Goal: Find specific page/section: Find specific page/section

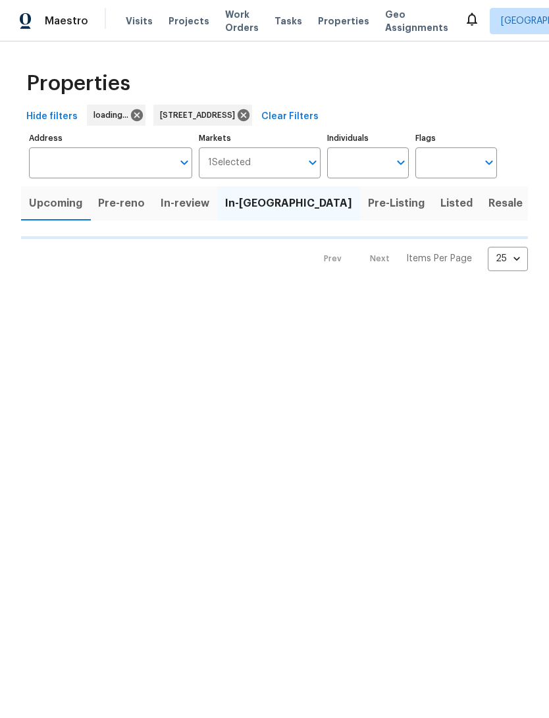
type input "[STREET_ADDRESS]"
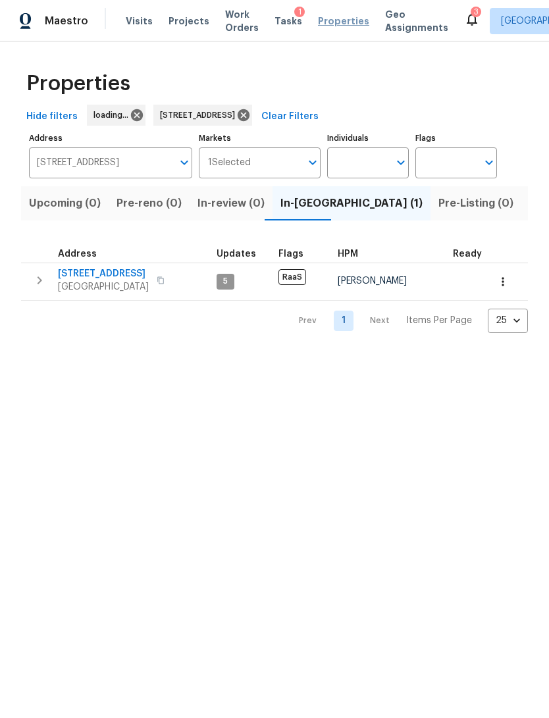
click at [323, 20] on span "Properties" at bounding box center [343, 20] width 51 height 13
click at [334, 23] on span "Properties" at bounding box center [343, 20] width 51 height 13
click at [297, 122] on icon at bounding box center [290, 115] width 14 height 14
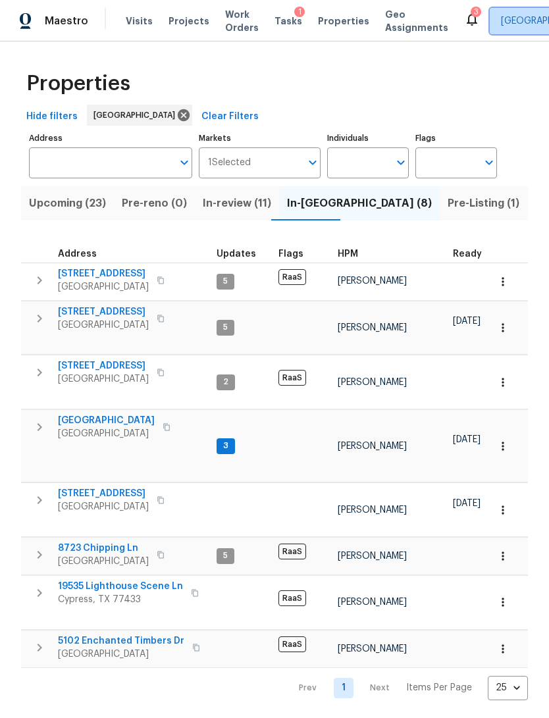
click at [513, 20] on span "[GEOGRAPHIC_DATA]" at bounding box center [546, 20] width 91 height 13
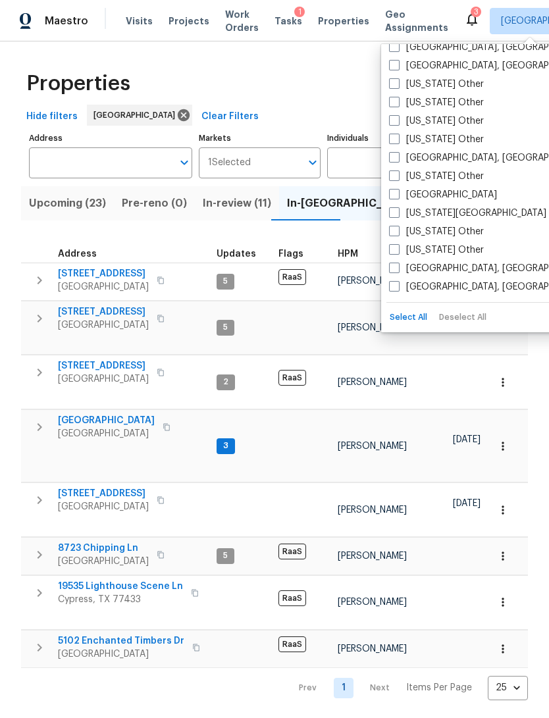
scroll to position [690, 0]
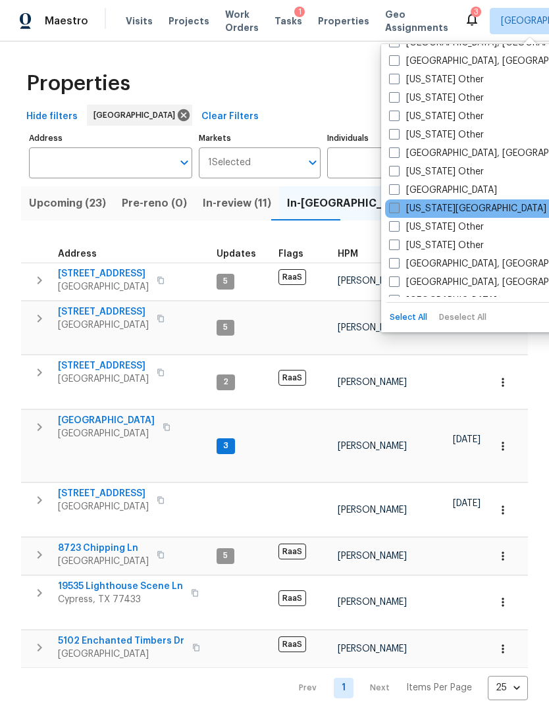
click at [445, 211] on label "[US_STATE][GEOGRAPHIC_DATA]" at bounding box center [467, 208] width 157 height 13
click at [397, 211] on input "[US_STATE][GEOGRAPHIC_DATA]" at bounding box center [393, 206] width 9 height 9
checkbox input "true"
click at [71, 168] on input "Address" at bounding box center [100, 162] width 143 height 31
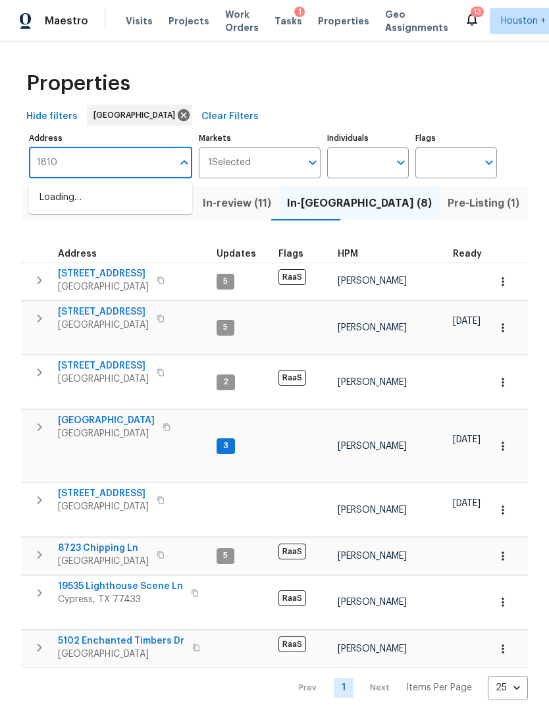
type input "18100"
click at [66, 208] on li "[STREET_ADDRESS]" at bounding box center [110, 198] width 163 height 22
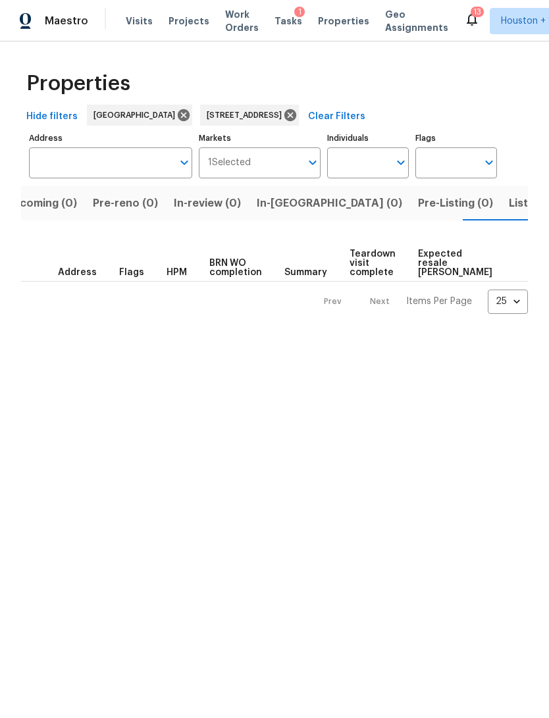
scroll to position [0, 24]
click at [278, 168] on input "Markets" at bounding box center [276, 162] width 51 height 31
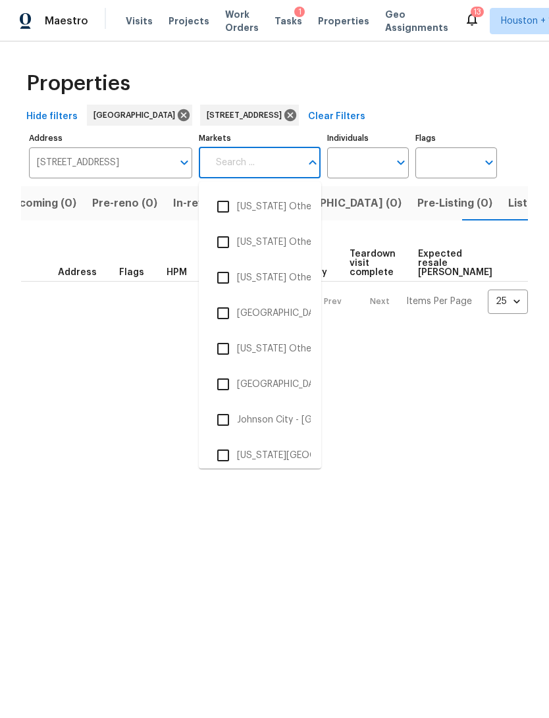
scroll to position [1605, 0]
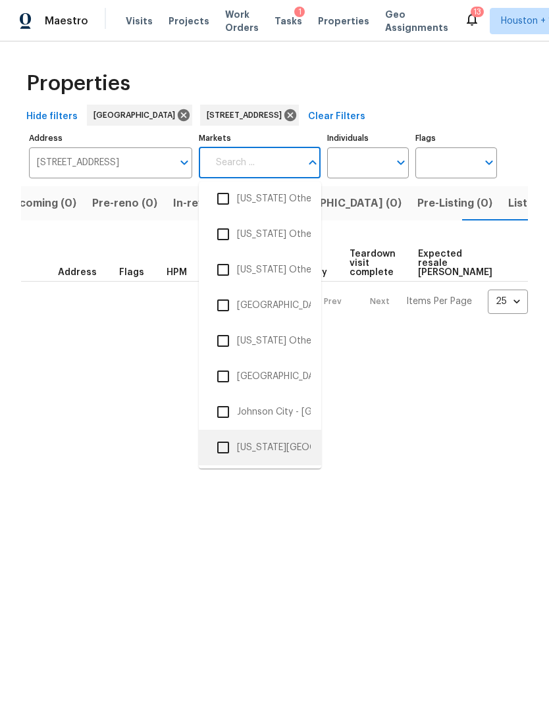
click at [277, 444] on li "[US_STATE][GEOGRAPHIC_DATA]" at bounding box center [259, 448] width 101 height 28
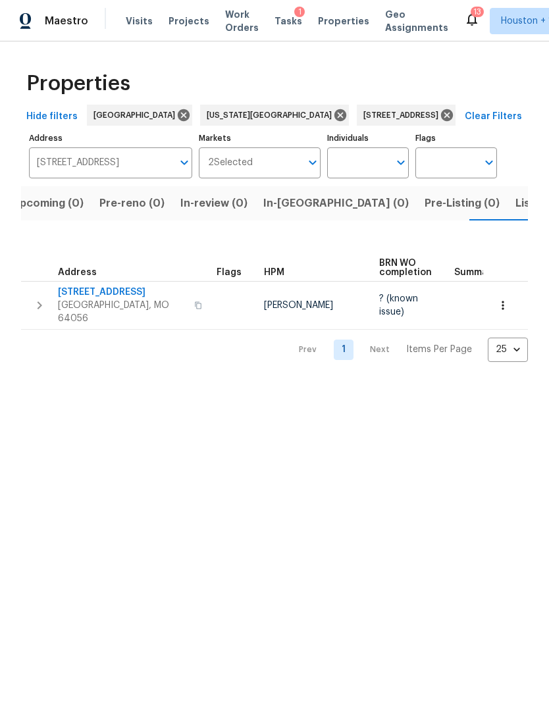
scroll to position [0, 21]
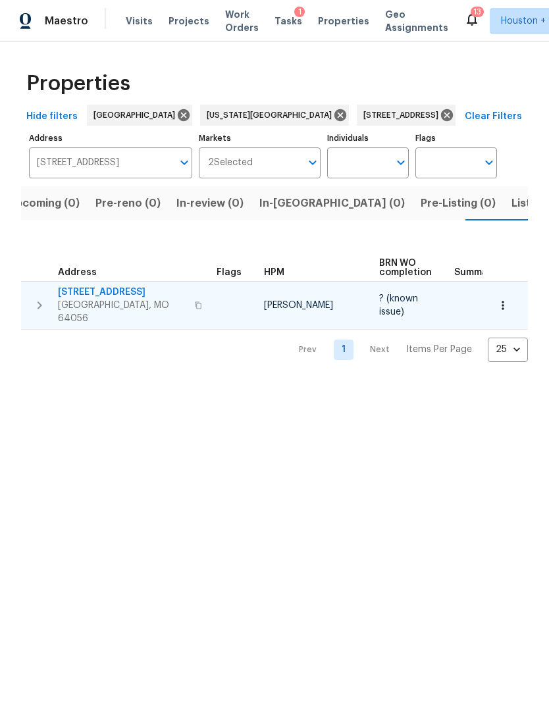
click at [91, 298] on span "[STREET_ADDRESS]" at bounding box center [122, 292] width 128 height 13
click at [504, 305] on icon "button" at bounding box center [502, 305] width 13 height 13
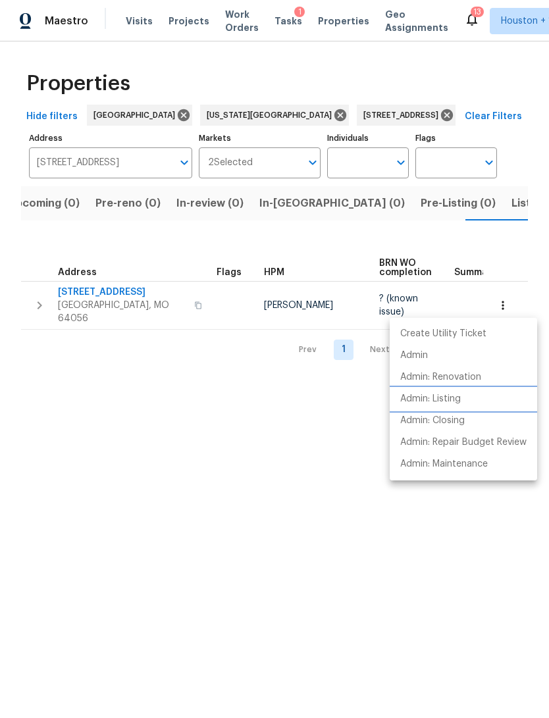
click at [478, 400] on li "Admin: Listing" at bounding box center [463, 399] width 147 height 22
